Goal: Information Seeking & Learning: Learn about a topic

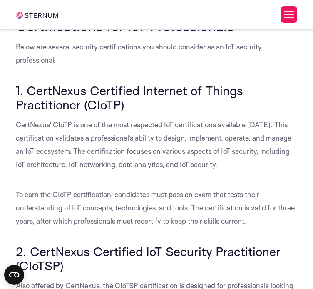
scroll to position [1602, 0]
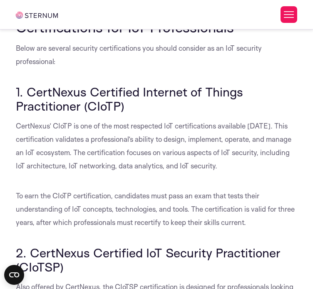
click at [166, 113] on h3 "1. CertNexus Certified Internet of Things Practitioner (CIoTP)" at bounding box center [157, 99] width 282 height 28
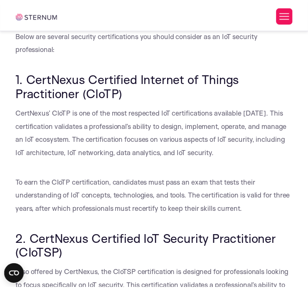
scroll to position [1598, 0]
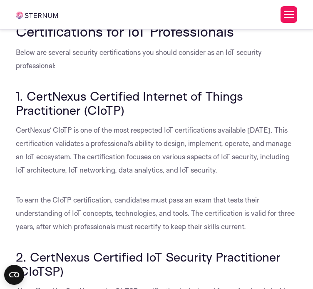
click at [279, 110] on h3 "1. CertNexus Certified Internet of Things Practitioner (CIoTP)" at bounding box center [157, 103] width 282 height 28
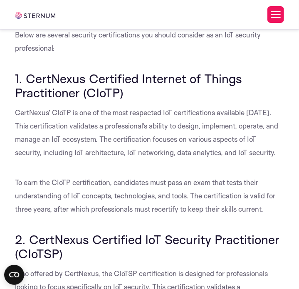
scroll to position [1623, 0]
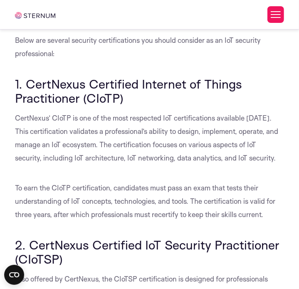
click at [65, 82] on h3 "1. CertNexus Certified Internet of Things Practitioner (CIoTP)" at bounding box center [149, 91] width 269 height 28
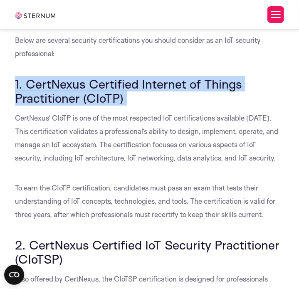
click at [65, 82] on h3 "1. CertNexus Certified Internet of Things Practitioner (CIoTP)" at bounding box center [149, 91] width 269 height 28
click at [83, 89] on h3 "1. CertNexus Certified Internet of Things Practitioner (CIoTP)" at bounding box center [149, 91] width 269 height 28
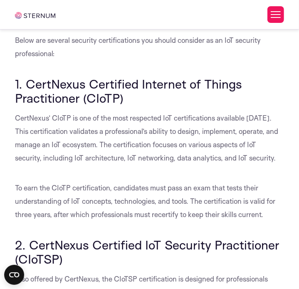
click at [95, 96] on h3 "1. CertNexus Certified Internet of Things Practitioner (CIoTP)" at bounding box center [149, 91] width 269 height 28
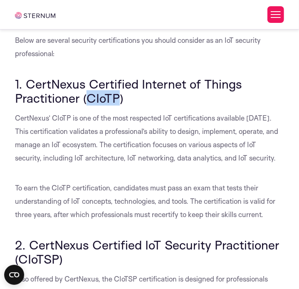
click at [95, 96] on h3 "1. CertNexus Certified Internet of Things Practitioner (CIoTP)" at bounding box center [149, 91] width 269 height 28
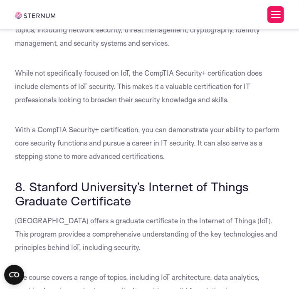
scroll to position [2751, 0]
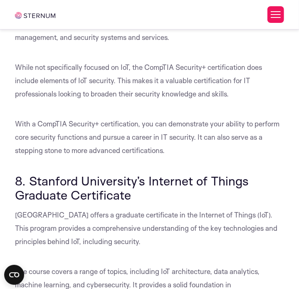
click at [107, 202] on h3 "8. Stanford University’s Internet of Things Graduate Certificate" at bounding box center [149, 188] width 269 height 28
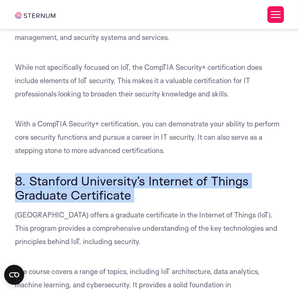
click at [107, 202] on h3 "8. Stanford University’s Internet of Things Graduate Certificate" at bounding box center [149, 188] width 269 height 28
copy div "8. Stanford University’s Internet of Things Graduate Certificate"
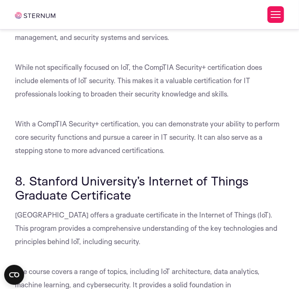
click at [119, 101] on p "While not specifically focused on IoT, the CompTIA Security+ certification does…" at bounding box center [149, 81] width 269 height 40
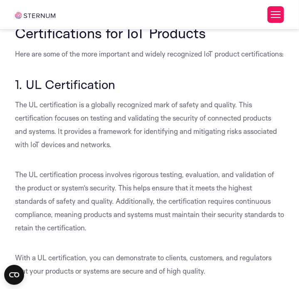
scroll to position [960, 0]
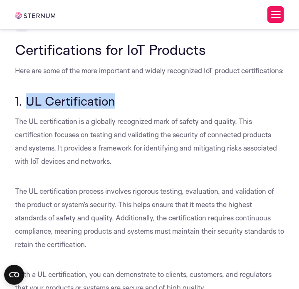
drag, startPoint x: 126, startPoint y: 107, endPoint x: 27, endPoint y: 96, distance: 100.4
click at [27, 96] on h3 "1. UL Certification" at bounding box center [149, 101] width 269 height 14
copy h3 "UL Certification"
click at [83, 98] on h3 "1. UL Certification" at bounding box center [149, 101] width 269 height 14
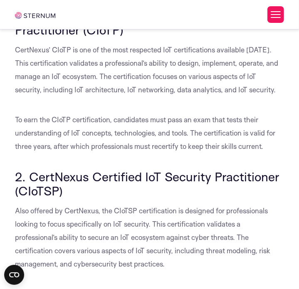
scroll to position [1642, 0]
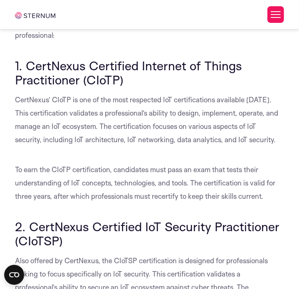
click at [253, 139] on p "CertNexus’ CIoTP is one of the most respected IoT certifications available [DAT…" at bounding box center [149, 119] width 269 height 53
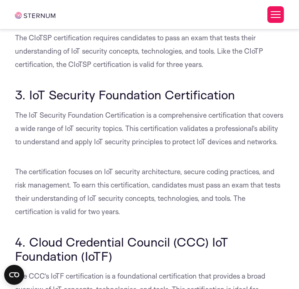
scroll to position [1953, 0]
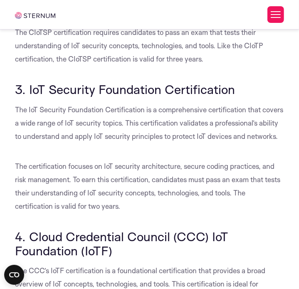
click at [249, 93] on h3 "3. IoT Security Foundation Certification" at bounding box center [149, 89] width 269 height 14
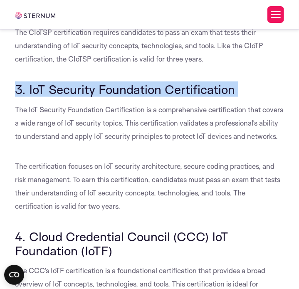
click at [249, 93] on h3 "3. IoT Security Foundation Certification" at bounding box center [149, 89] width 269 height 14
copy div "3. IoT Security Foundation Certification"
click at [150, 85] on h3 "3. IoT Security Foundation Certification" at bounding box center [149, 89] width 269 height 14
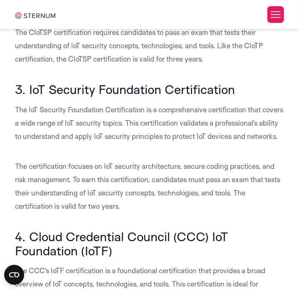
click at [191, 156] on div "What Are IoT Security Certifications The Internet of Things (IoT) has revolutio…" at bounding box center [149, 30] width 269 height 3629
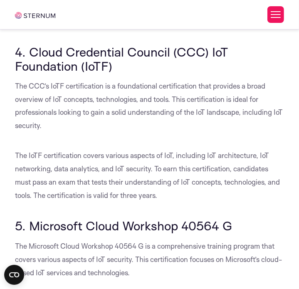
scroll to position [2136, 0]
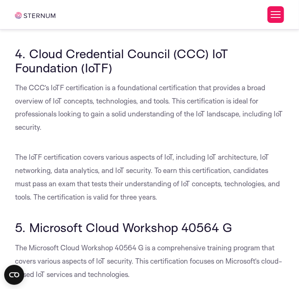
click at [109, 74] on h3 "4. Cloud Credential Council (CCC) IoT Foundation (IoTF)" at bounding box center [149, 61] width 269 height 28
click at [114, 74] on h3 "4. Cloud Credential Council (CCC) IoT Foundation (IoTF)" at bounding box center [149, 61] width 269 height 28
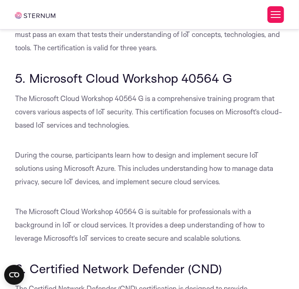
scroll to position [2303, 0]
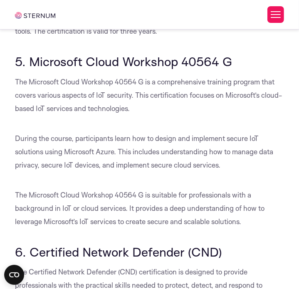
click at [149, 69] on h3 "5. Microsoft Cloud Workshop 40564 G" at bounding box center [149, 61] width 269 height 14
click at [228, 88] on p "The Microsoft Cloud Workshop 40564 G is a comprehensive training program that c…" at bounding box center [149, 95] width 269 height 40
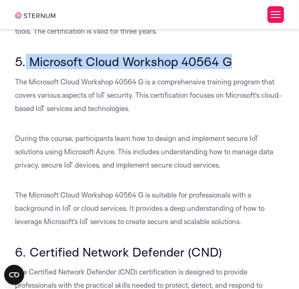
drag, startPoint x: 237, startPoint y: 79, endPoint x: 27, endPoint y: 74, distance: 210.9
click at [27, 69] on h3 "5. Microsoft Cloud Workshop 40564 G" at bounding box center [149, 61] width 269 height 14
copy h3 "Microsoft Cloud Workshop 40564 G"
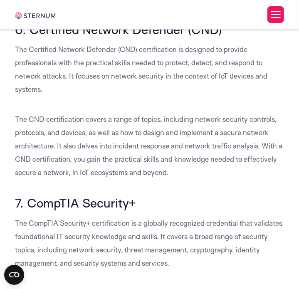
scroll to position [2535, 0]
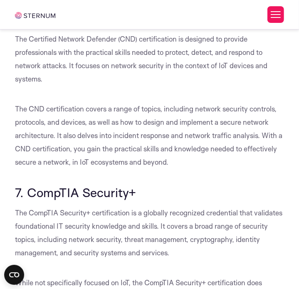
click at [124, 64] on p "The Certified Network Defender (CND) certification is designed to provide profe…" at bounding box center [149, 58] width 269 height 53
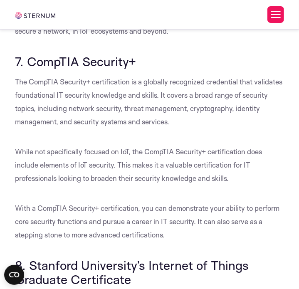
scroll to position [2668, 0]
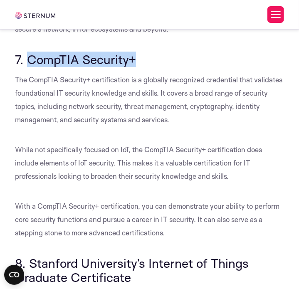
drag, startPoint x: 143, startPoint y: 77, endPoint x: 26, endPoint y: 63, distance: 117.2
copy h3 "CompTIA Security+"
click at [157, 67] on h3 "7. CompTIA Security+" at bounding box center [149, 59] width 269 height 14
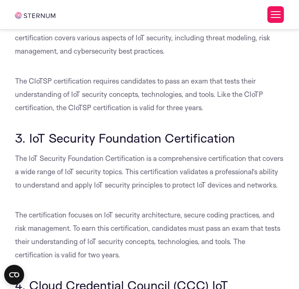
scroll to position [1877, 0]
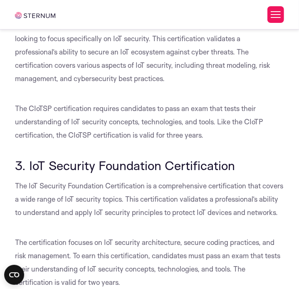
click at [209, 160] on h3 "3. IoT Security Foundation Certification" at bounding box center [149, 165] width 269 height 14
click at [92, 86] on div "What Are IoT Security Certifications The Internet of Things (IoT) has revolutio…" at bounding box center [149, 106] width 269 height 3629
click at [206, 131] on p "The CIoTSP certification requires candidates to pass an exam that tests their u…" at bounding box center [149, 122] width 269 height 40
click at [161, 176] on div "What Are IoT Security Certifications The Internet of Things (IoT) has revolutio…" at bounding box center [149, 106] width 269 height 3629
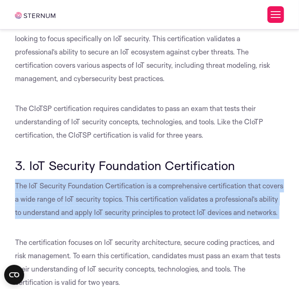
click at [161, 176] on div "What Are IoT Security Certifications The Internet of Things (IoT) has revolutio…" at bounding box center [149, 106] width 269 height 3629
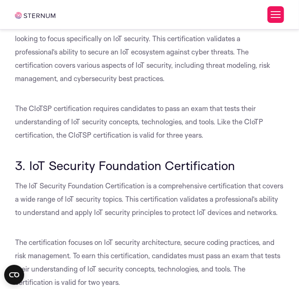
click at [143, 161] on h3 "3. IoT Security Foundation Certification" at bounding box center [149, 165] width 269 height 14
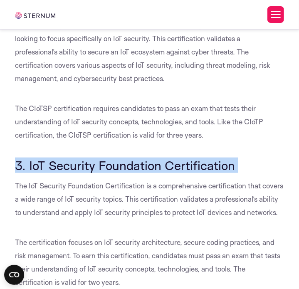
click at [143, 161] on h3 "3. IoT Security Foundation Certification" at bounding box center [149, 165] width 269 height 14
copy div "3. IoT Security Foundation Certification"
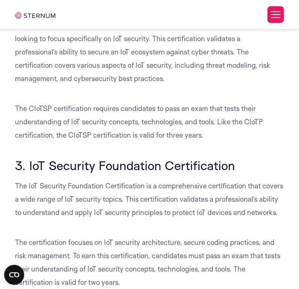
click at [279, 133] on p "The CIoTSP certification requires candidates to pass an exam that tests their u…" at bounding box center [149, 122] width 269 height 40
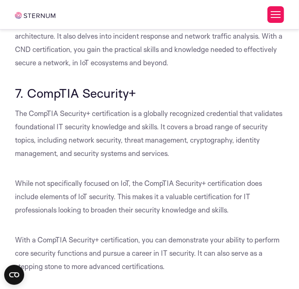
scroll to position [2591, 0]
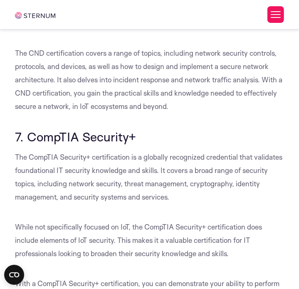
click at [140, 96] on p "The CND certification covers a range of topics, including network security cont…" at bounding box center [149, 80] width 269 height 67
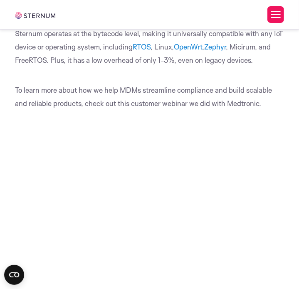
scroll to position [3321, 0]
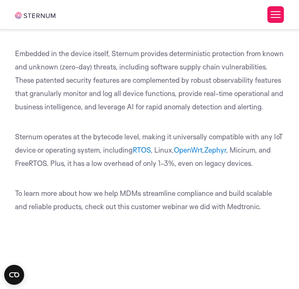
click at [215, 83] on p "Embedded in the device itself, Sternum provides deterministic protection from k…" at bounding box center [149, 80] width 269 height 67
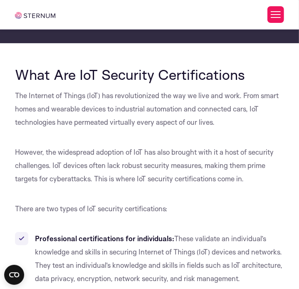
scroll to position [89, 0]
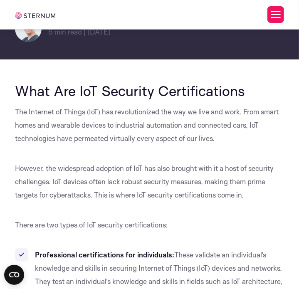
click at [263, 124] on p "The Internet of Things (IoT) has revolutionized the way we live and work. From …" at bounding box center [149, 125] width 269 height 40
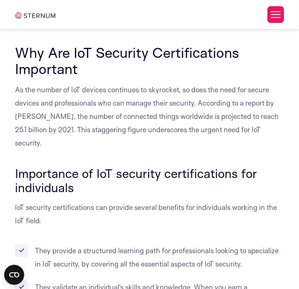
scroll to position [455, 0]
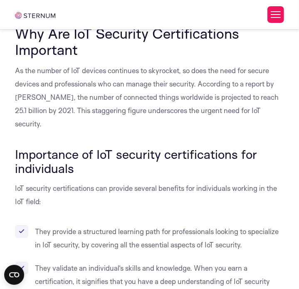
click at [146, 114] on p "As the number of IoT devices continues to skyrocket, so does the need for secur…" at bounding box center [149, 97] width 269 height 67
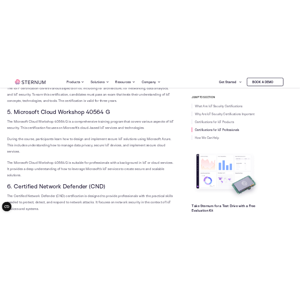
scroll to position [1906, 0]
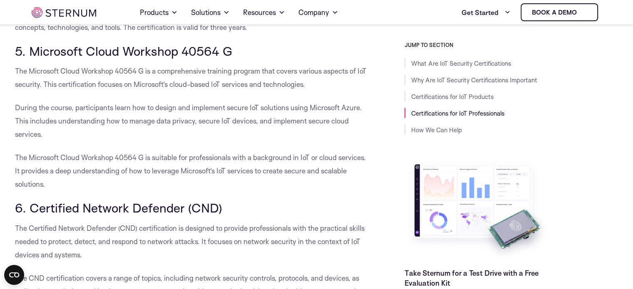
click at [191, 122] on p "During the course, participants learn how to design and implement secure IoT so…" at bounding box center [191, 121] width 352 height 40
click at [175, 44] on h3 "5. Microsoft Cloud Workshop 40564 G" at bounding box center [191, 51] width 352 height 14
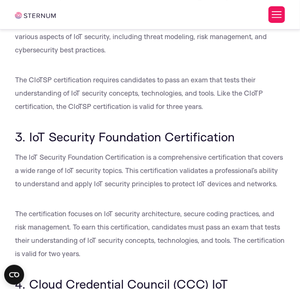
click at [128, 84] on p "The CIoTSP certification requires candidates to pass an exam that tests their u…" at bounding box center [150, 93] width 270 height 40
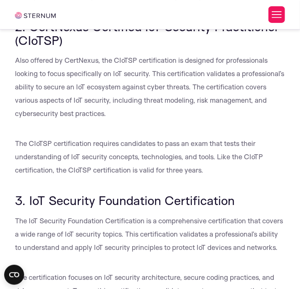
scroll to position [1815, 0]
